Goal: Transaction & Acquisition: Download file/media

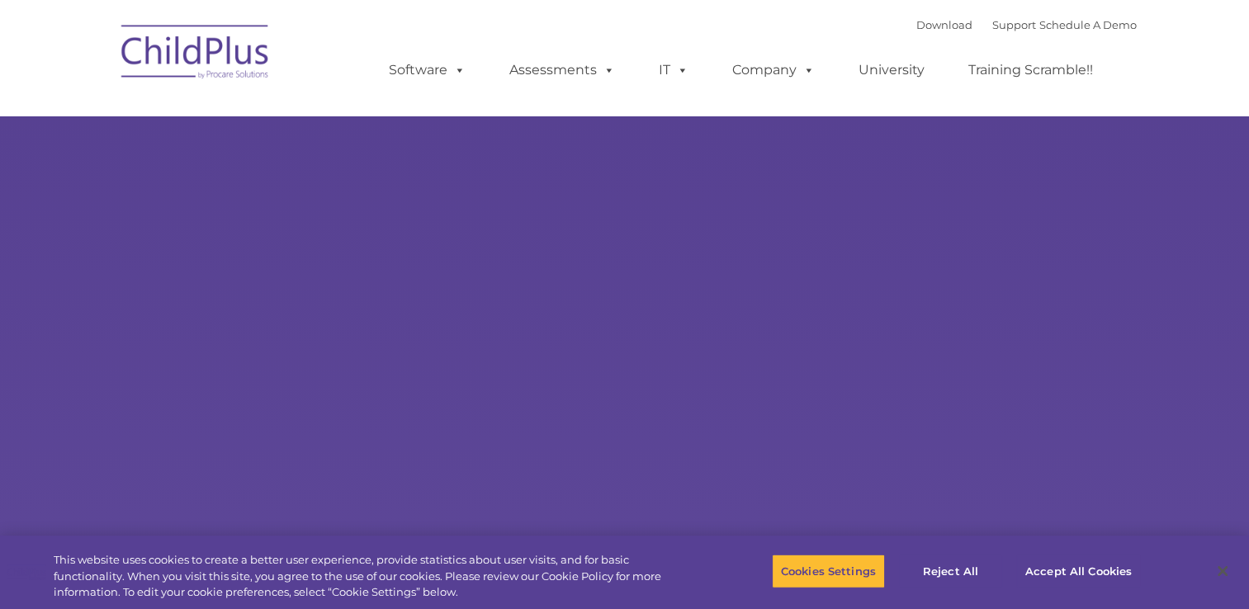
type input ""
select select "MEDIUM"
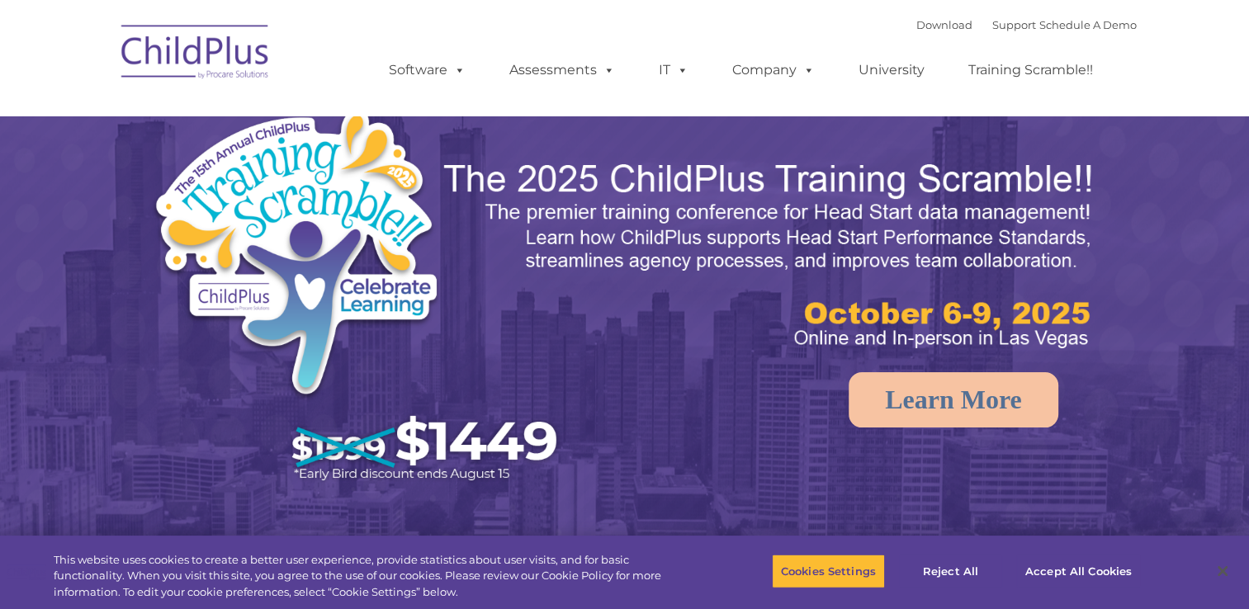
select select "MEDIUM"
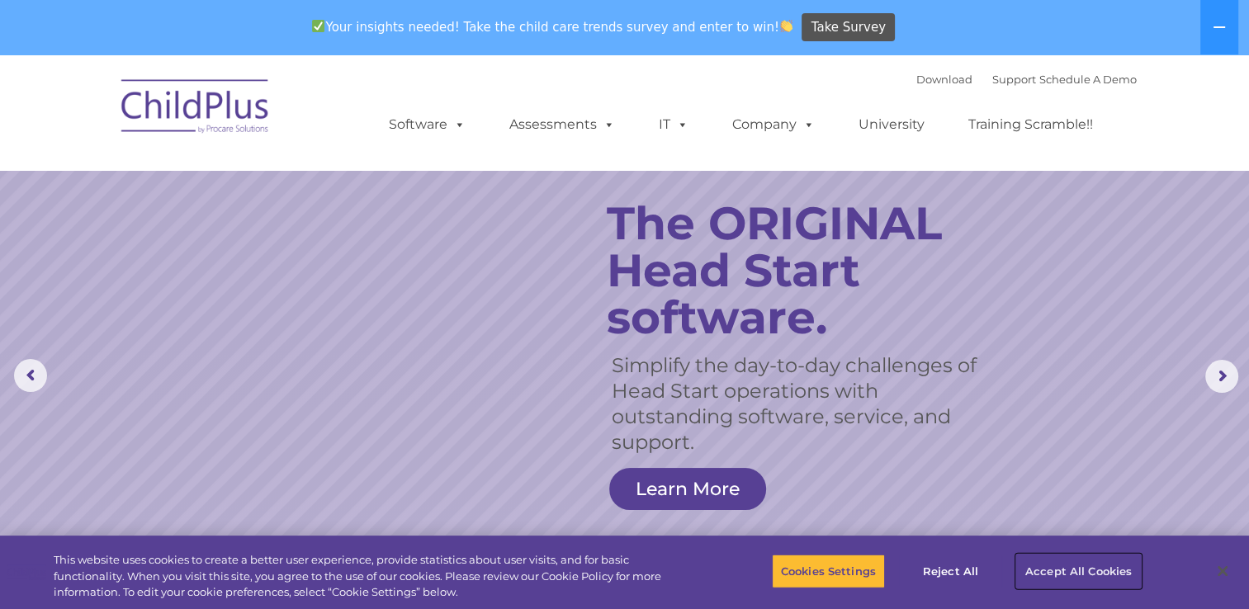
click at [1080, 573] on button "Accept All Cookies" at bounding box center [1078, 571] width 125 height 35
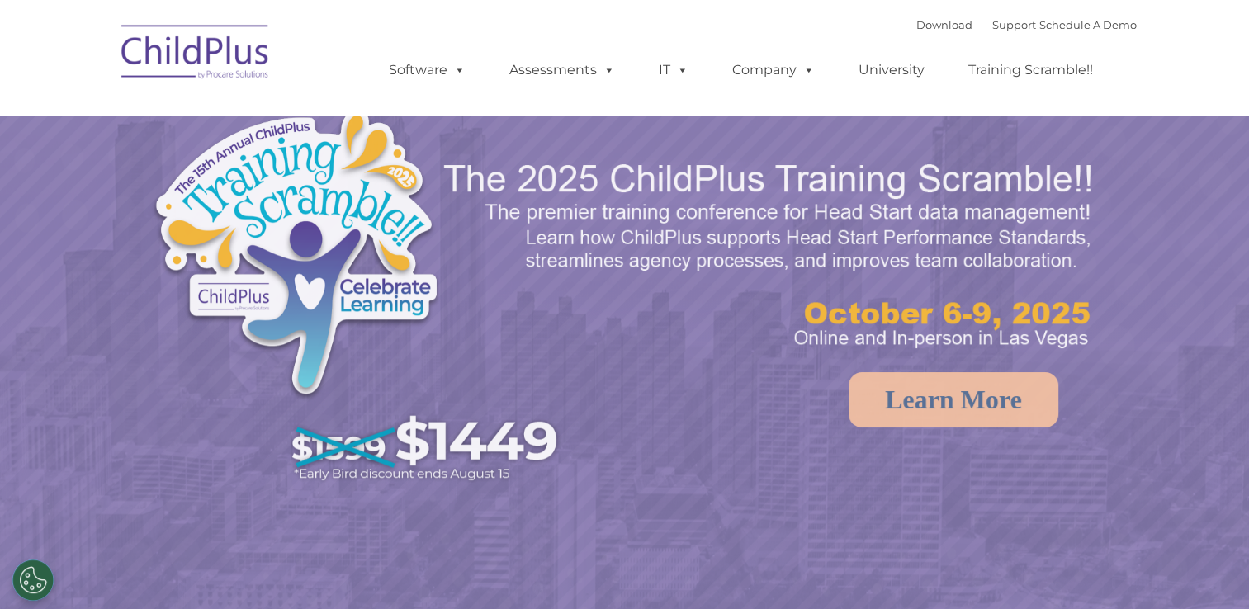
select select "MEDIUM"
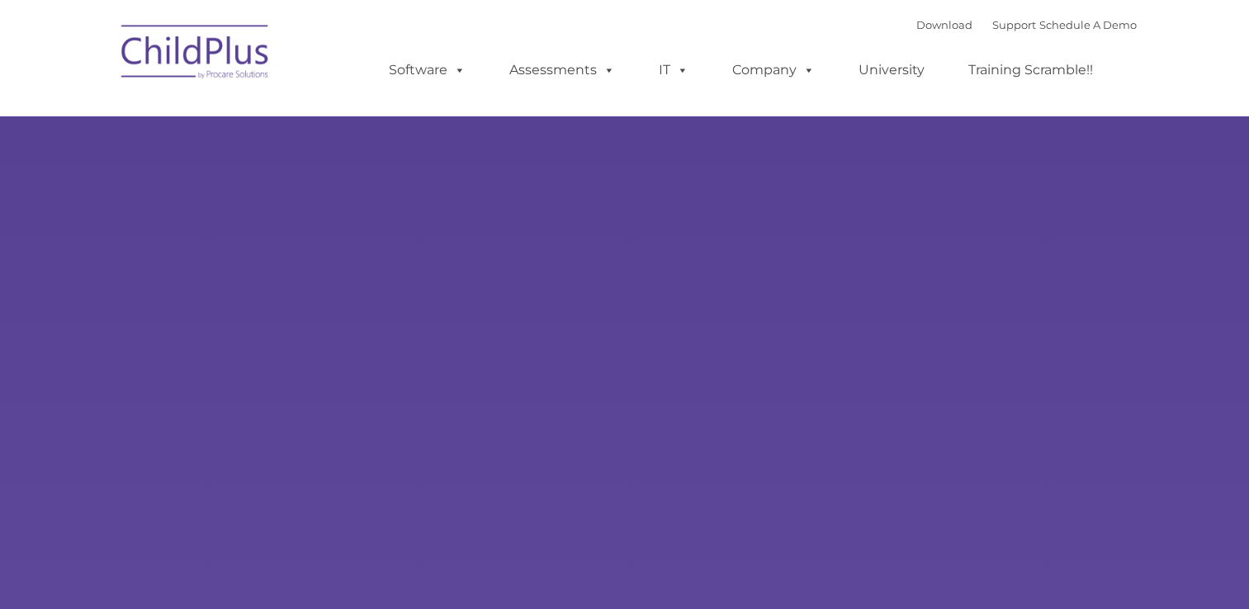
type input ""
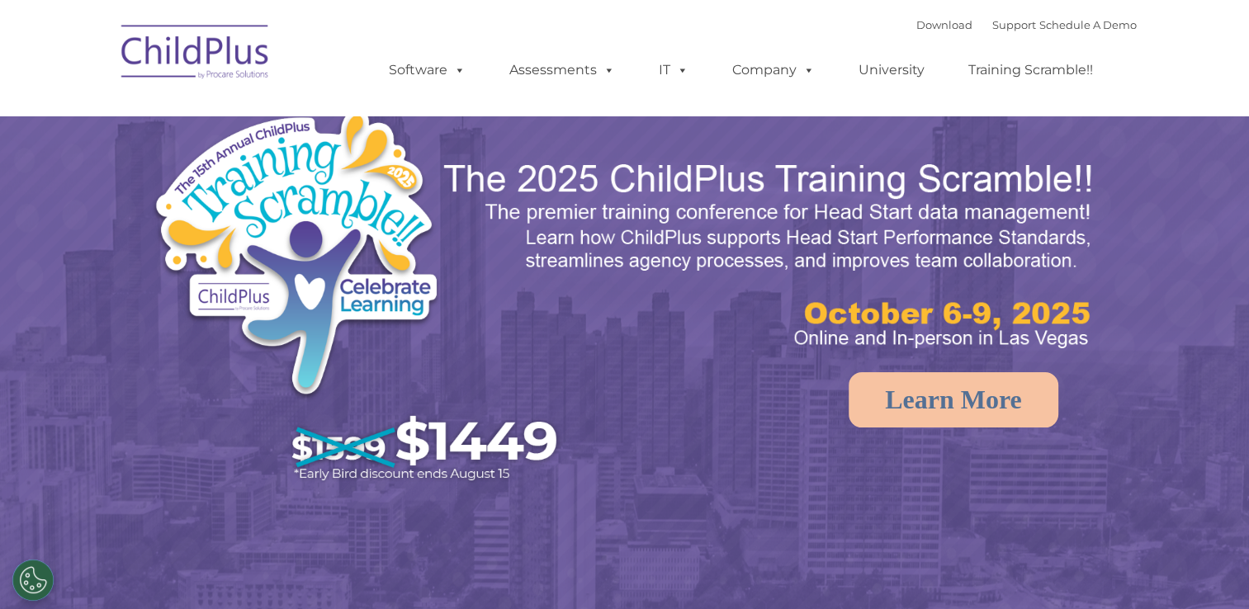
select select "MEDIUM"
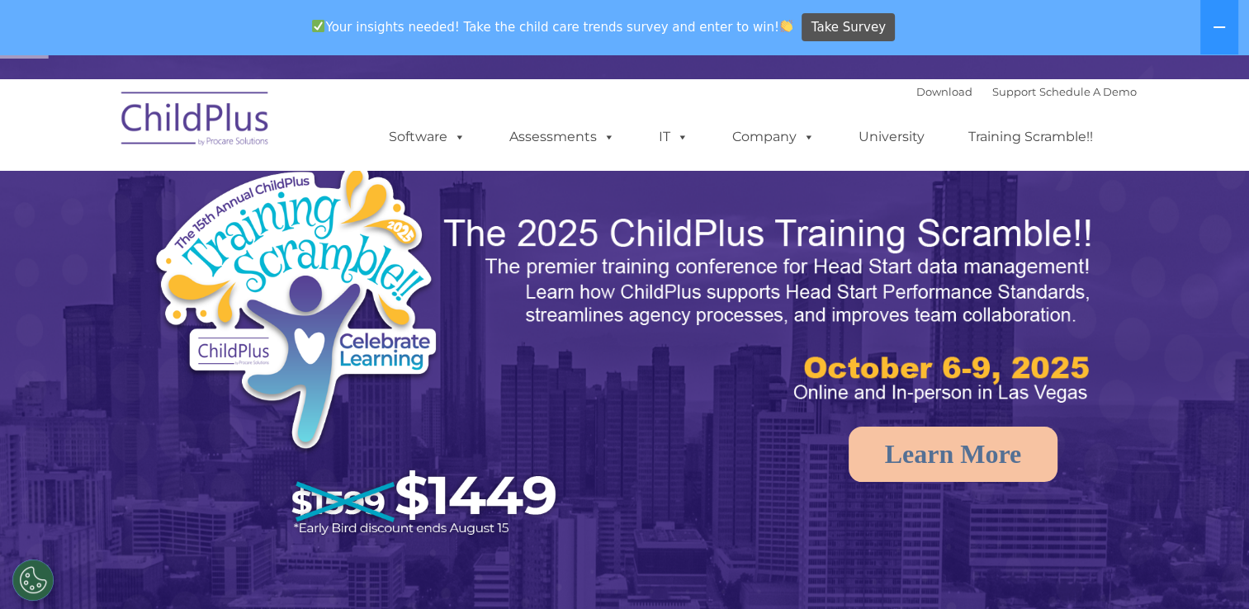
click at [233, 89] on img at bounding box center [195, 121] width 165 height 83
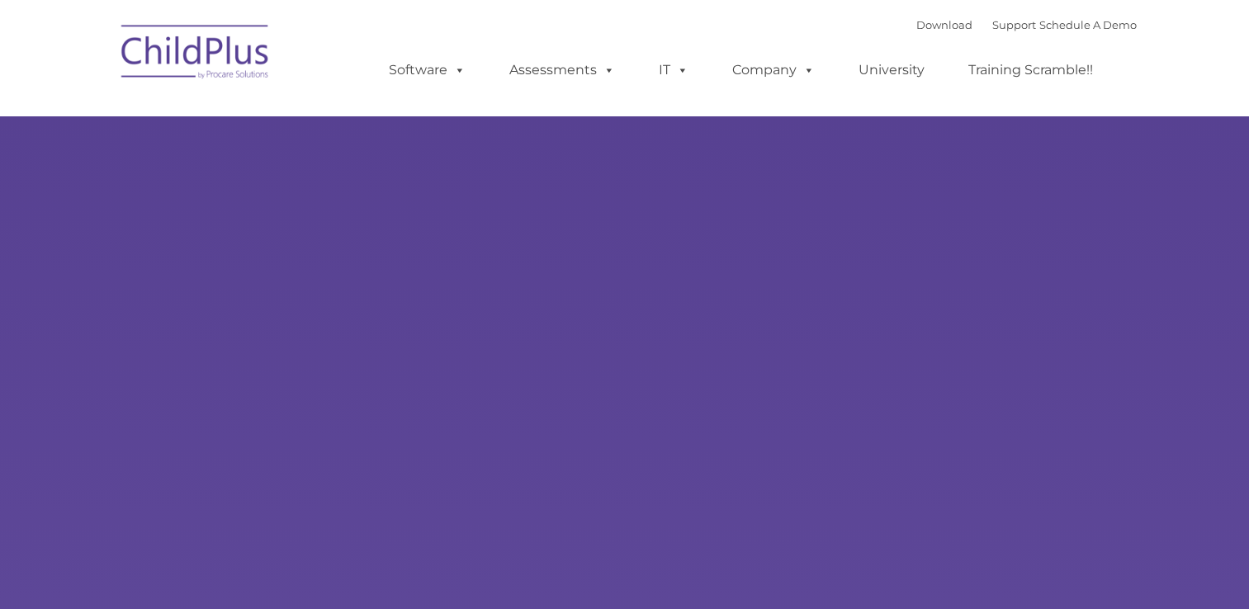
type input ""
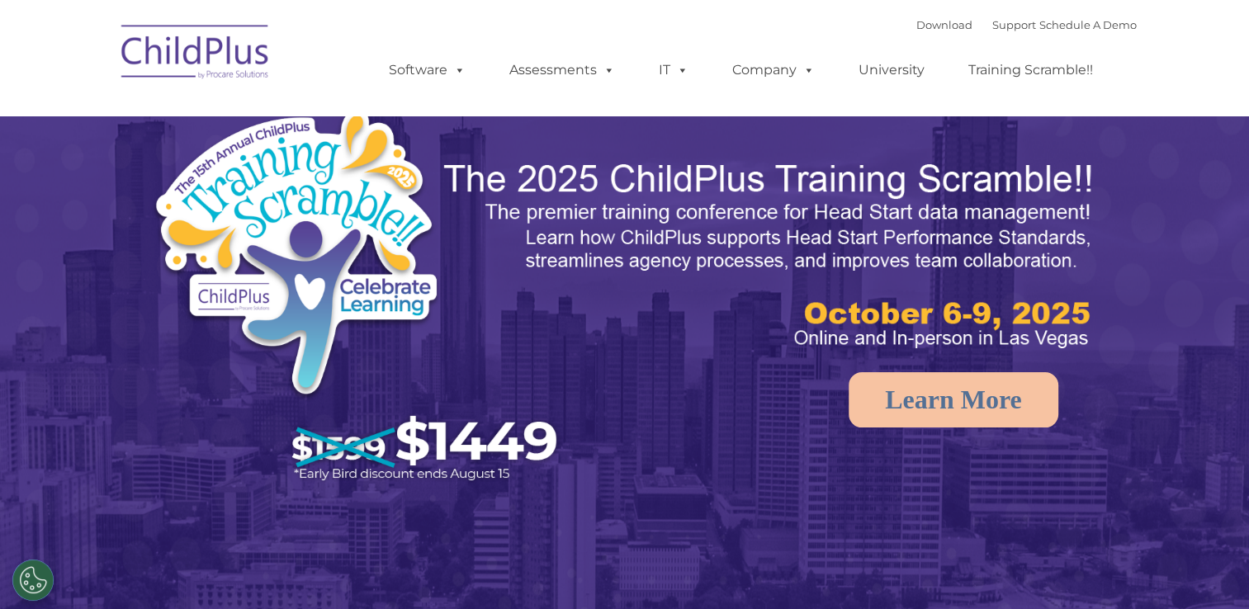
select select "MEDIUM"
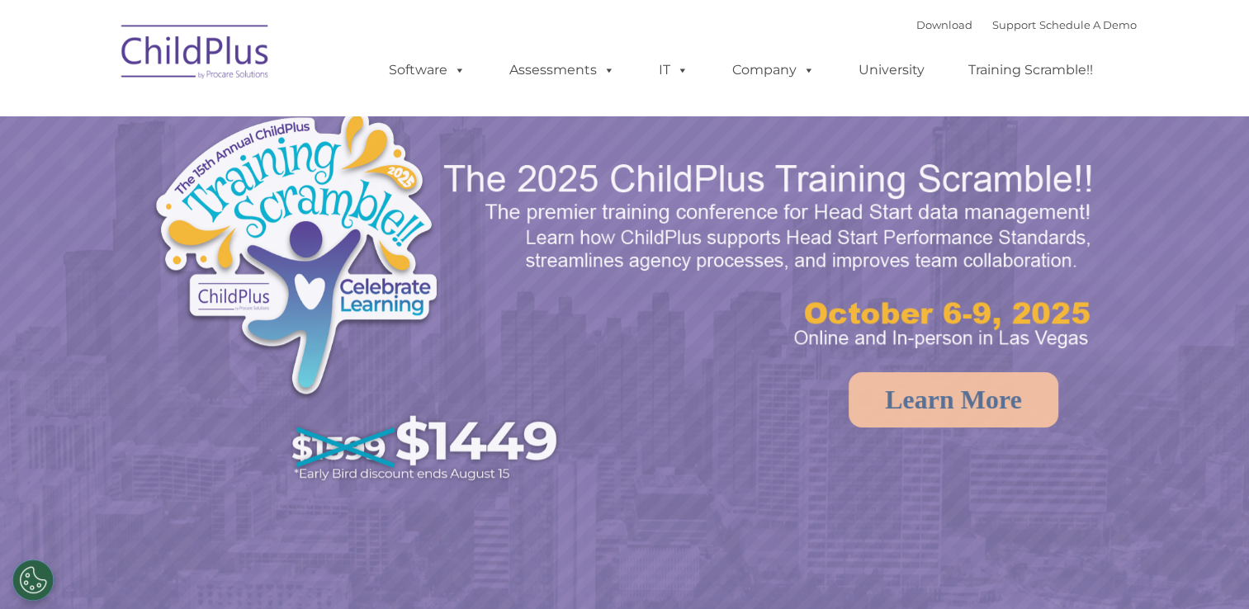
select select "MEDIUM"
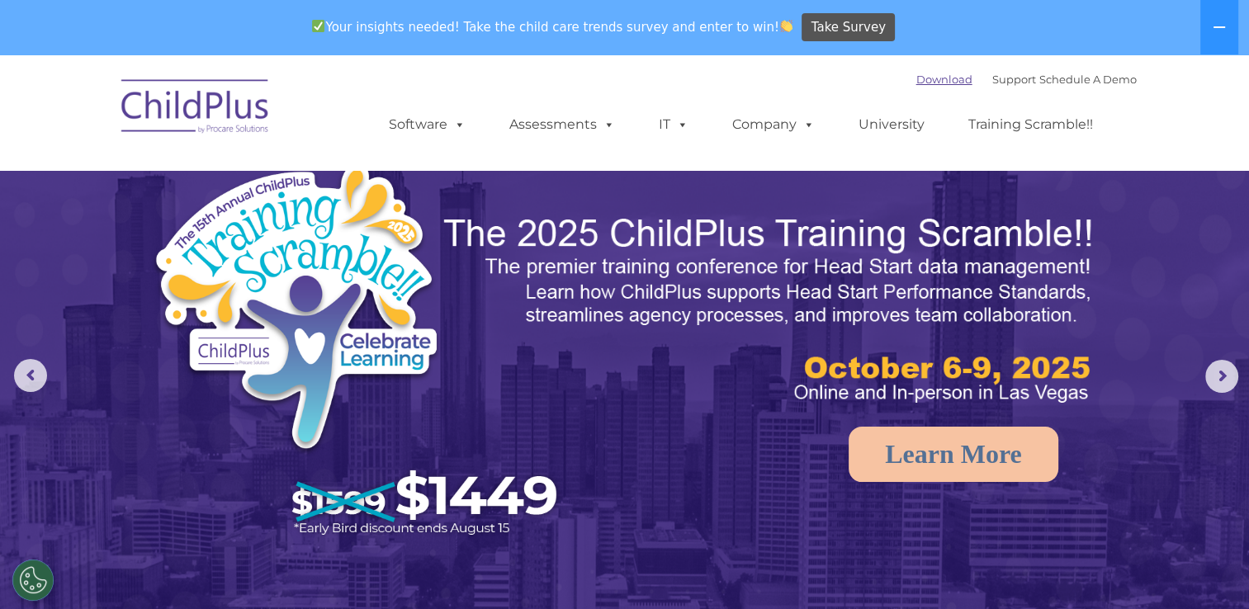
click at [924, 78] on link "Download" at bounding box center [944, 79] width 56 height 13
click at [931, 84] on link "Download" at bounding box center [944, 79] width 56 height 13
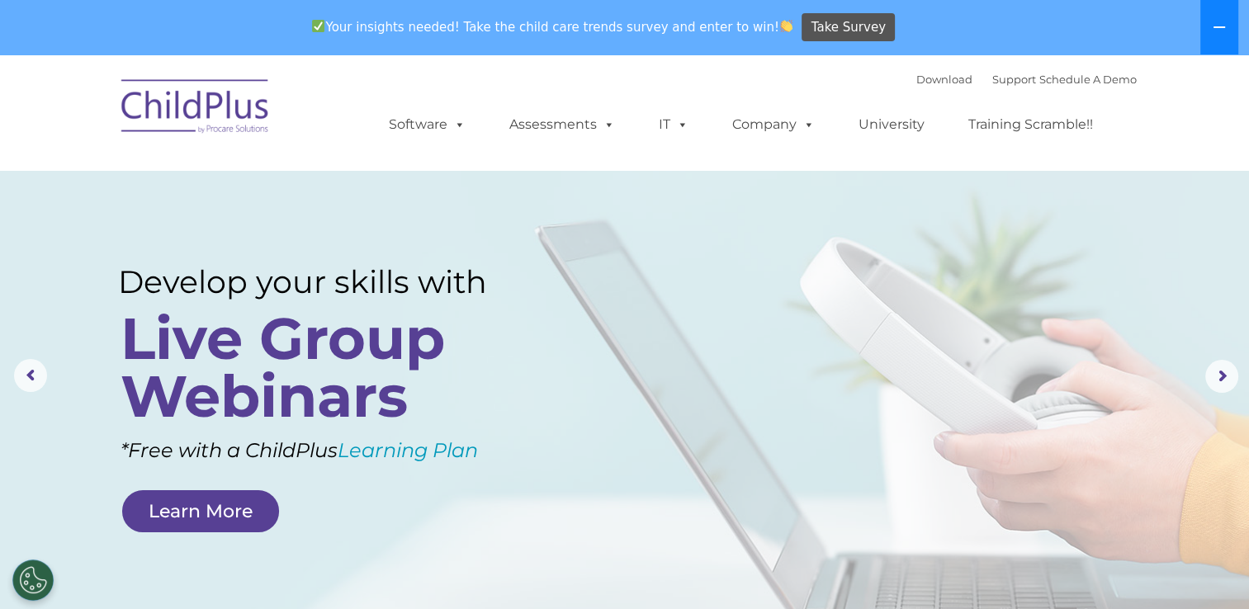
click at [1225, 18] on button at bounding box center [1219, 27] width 38 height 54
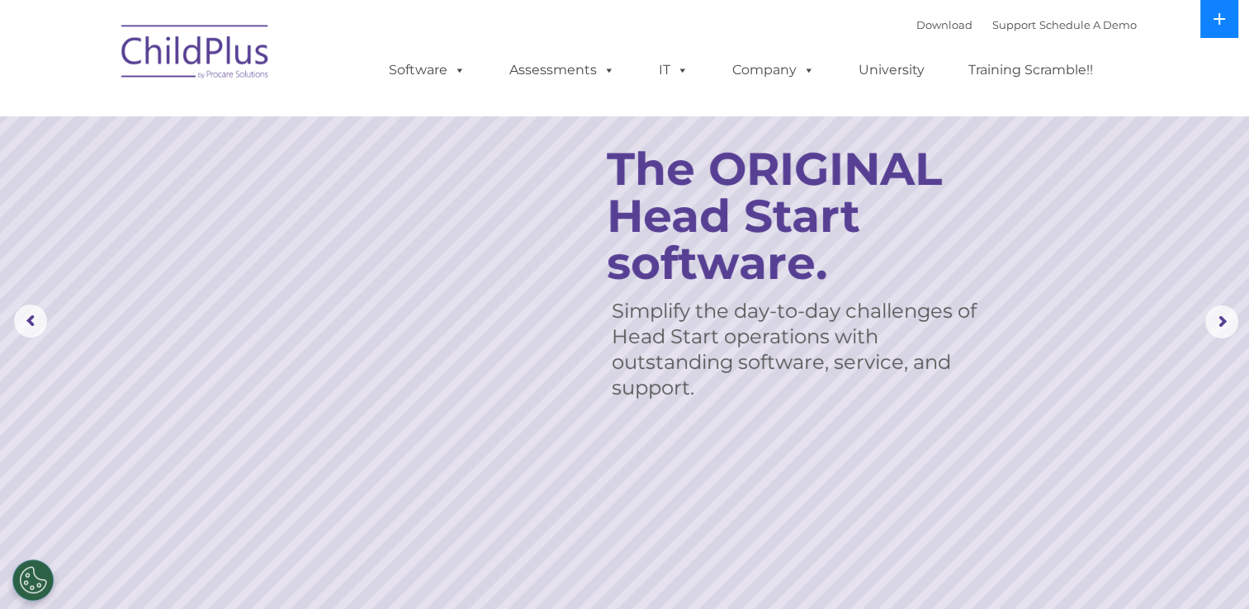
click at [1225, 18] on icon at bounding box center [1218, 18] width 13 height 13
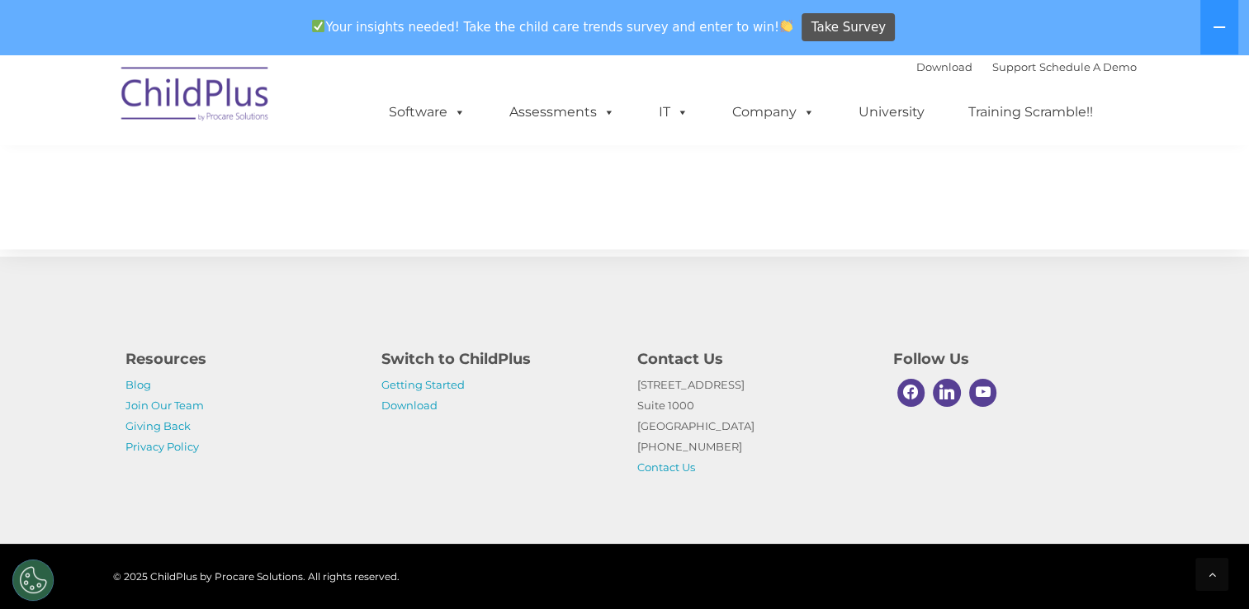
scroll to position [1885, 0]
click at [436, 387] on link "Getting Started" at bounding box center [422, 384] width 83 height 13
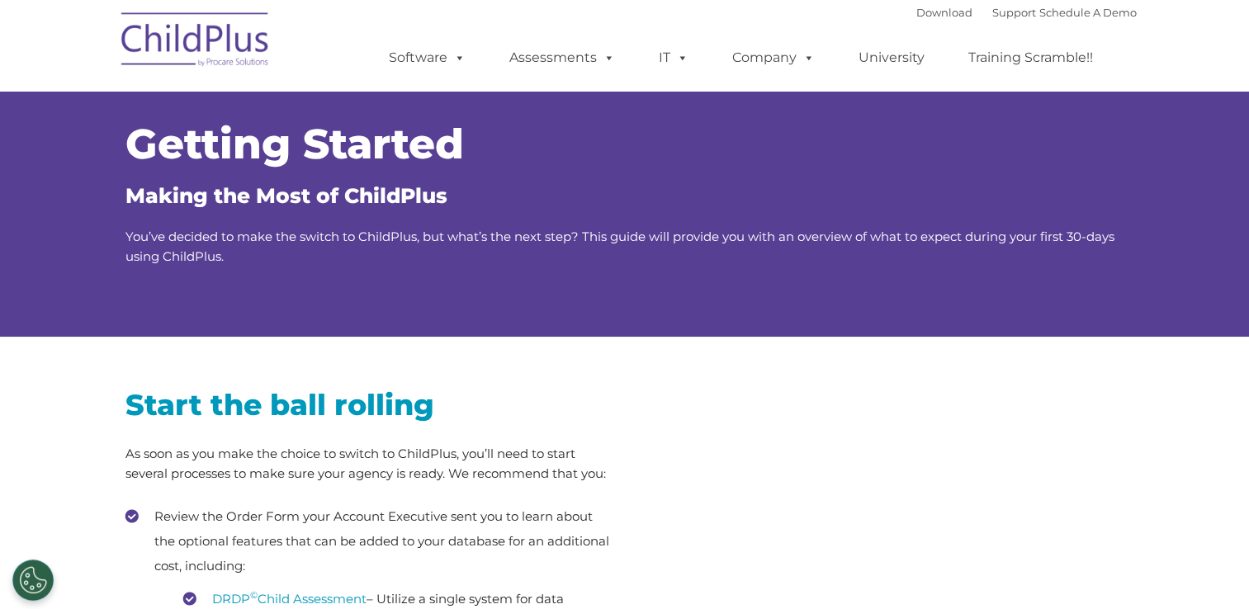
type input ""
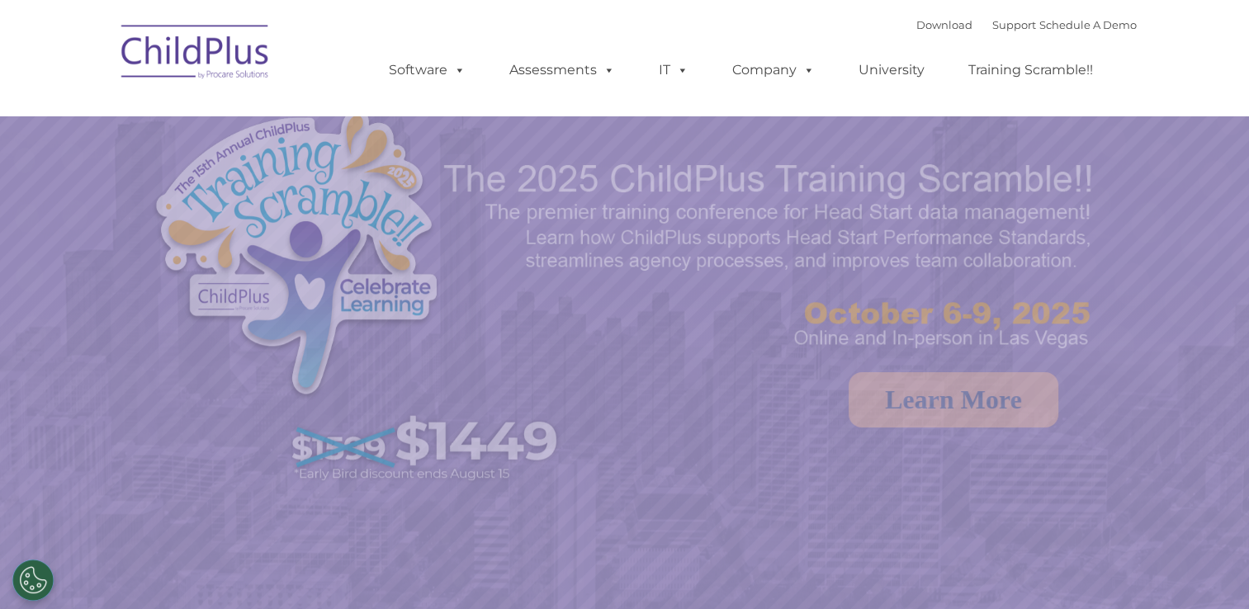
select select "MEDIUM"
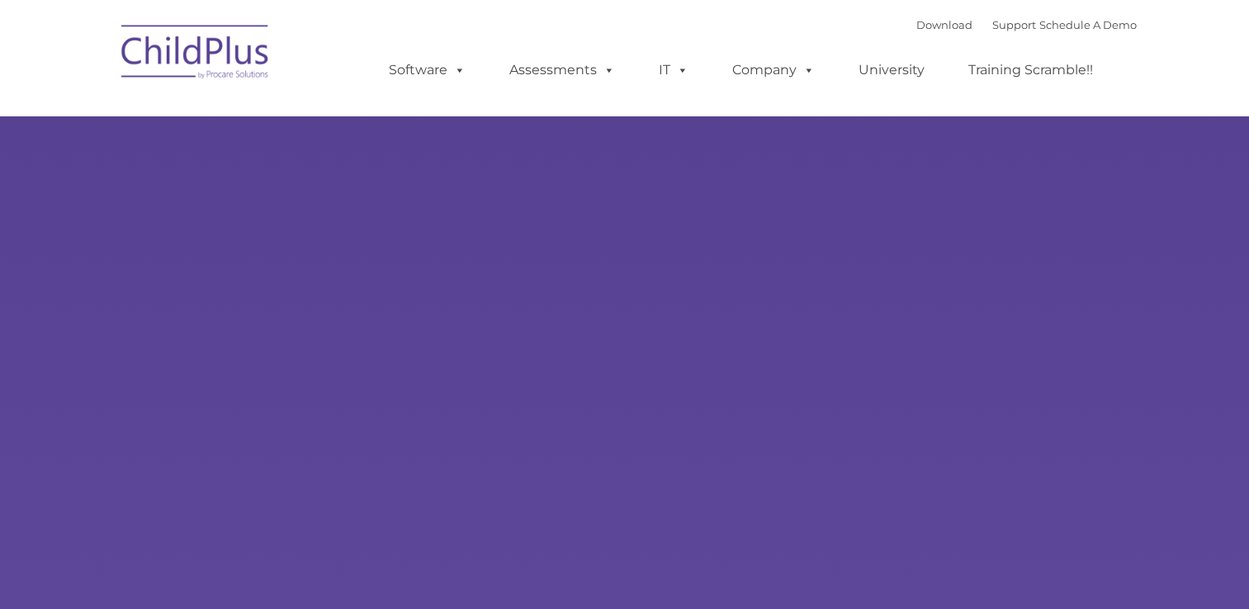
type input ""
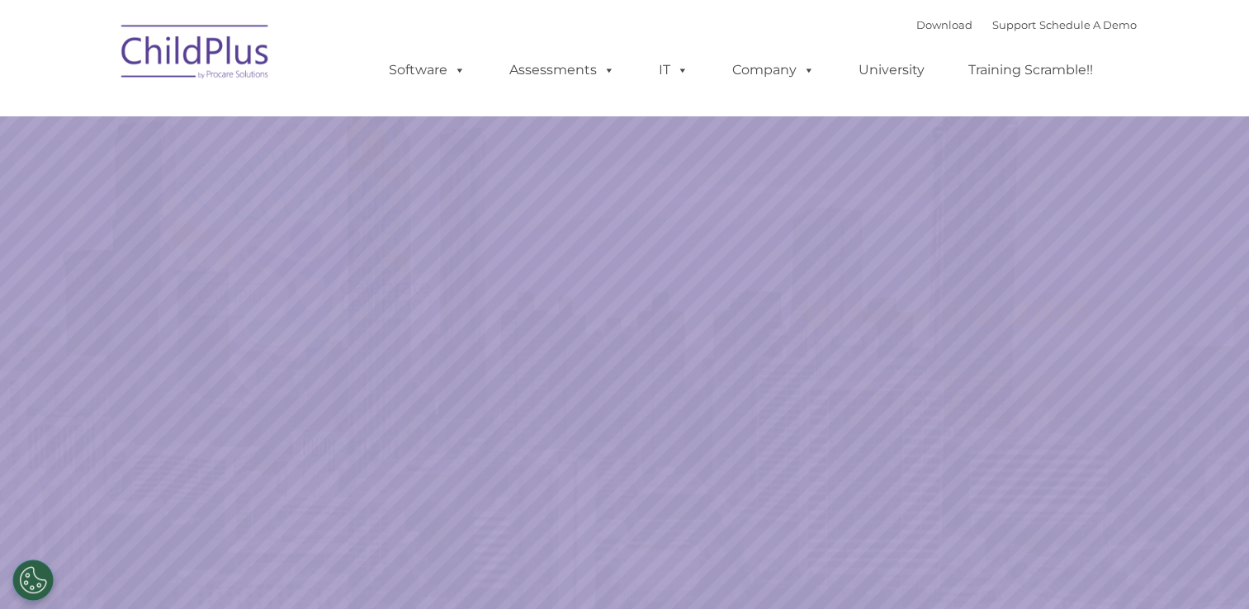
select select "MEDIUM"
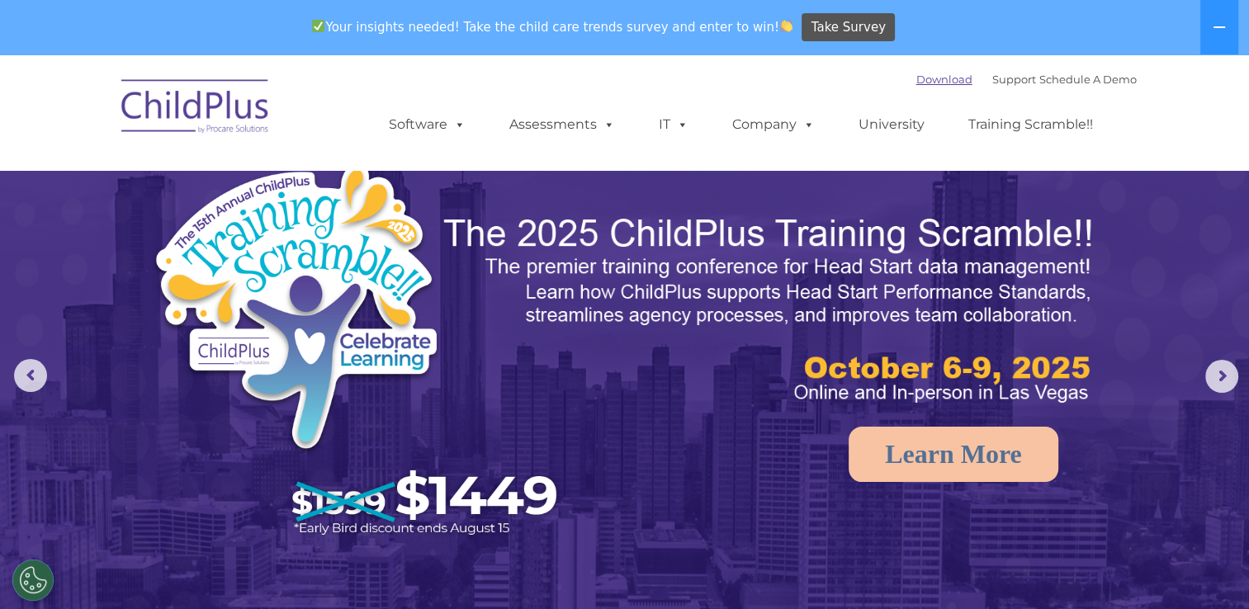
click at [933, 81] on div "Download Support | Schedule A Demo " at bounding box center [1026, 79] width 220 height 25
click at [941, 88] on div "Download Support | Schedule A Demo " at bounding box center [1026, 79] width 220 height 25
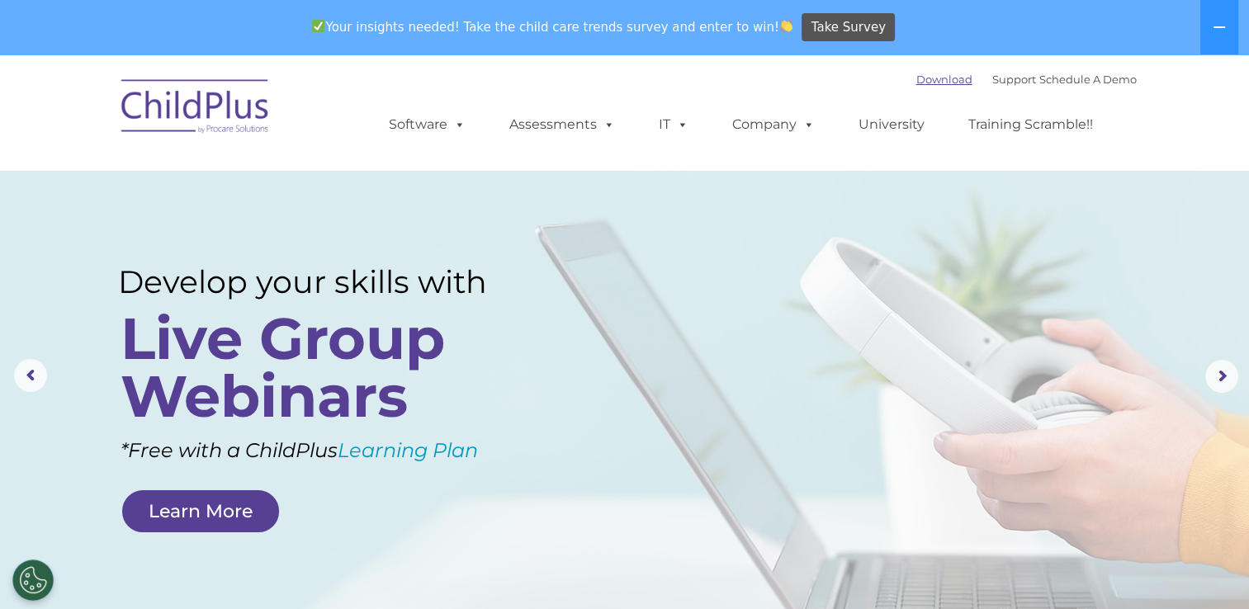
click at [933, 80] on link "Download" at bounding box center [944, 79] width 56 height 13
